Goal: Transaction & Acquisition: Purchase product/service

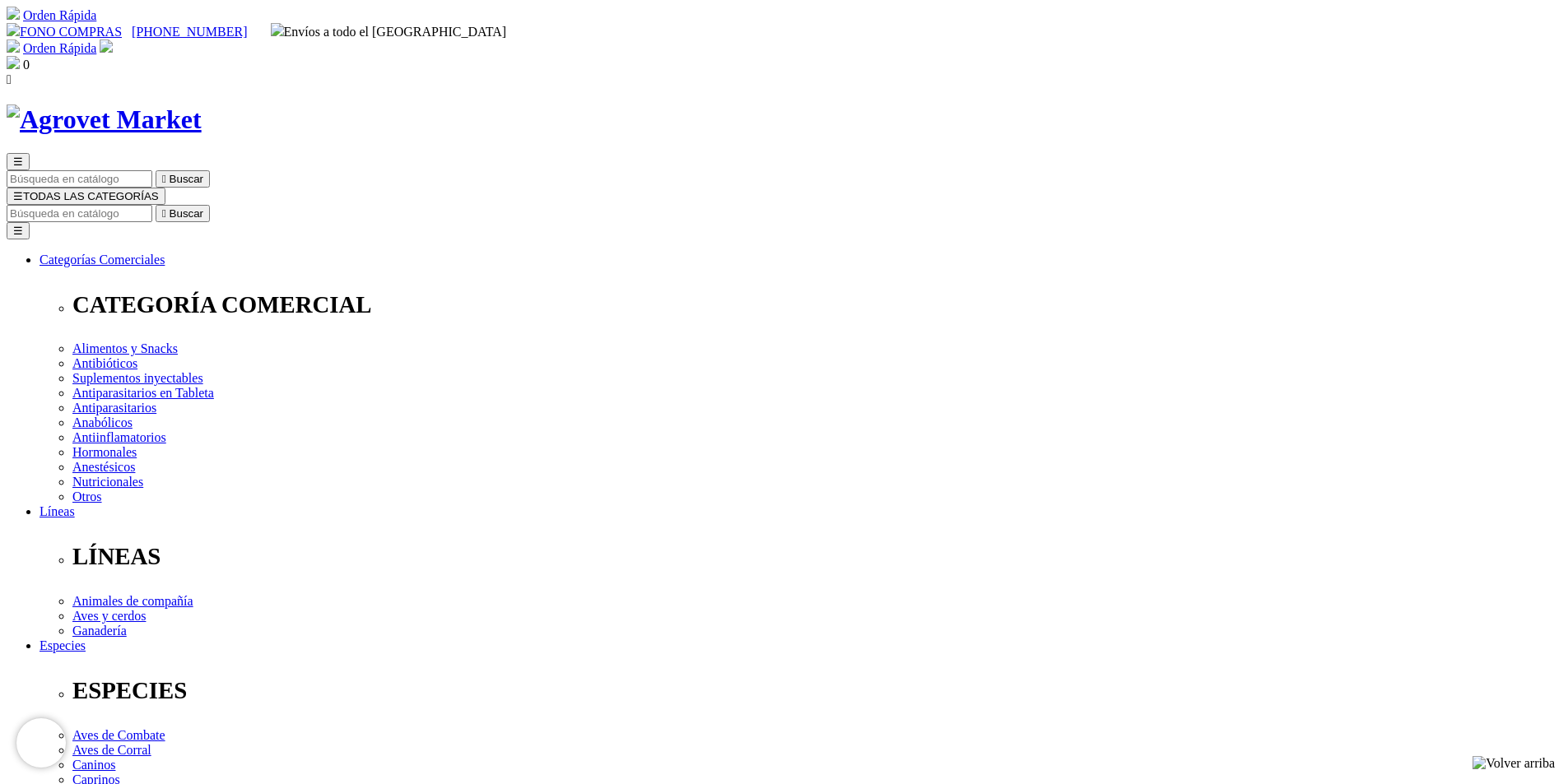
radio input "true"
select select "0"
radio input "true"
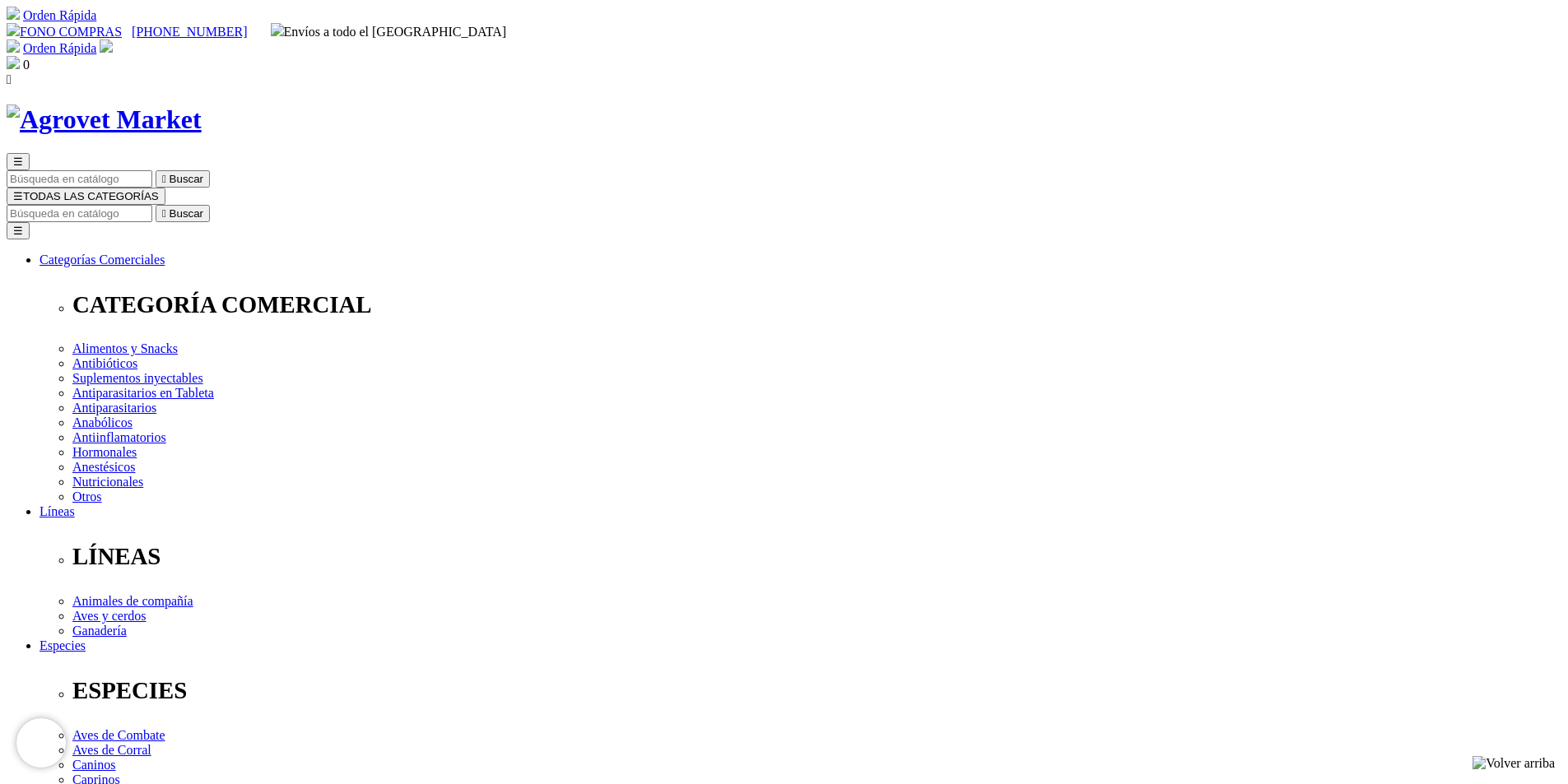
select select "354"
